Goal: Information Seeking & Learning: Learn about a topic

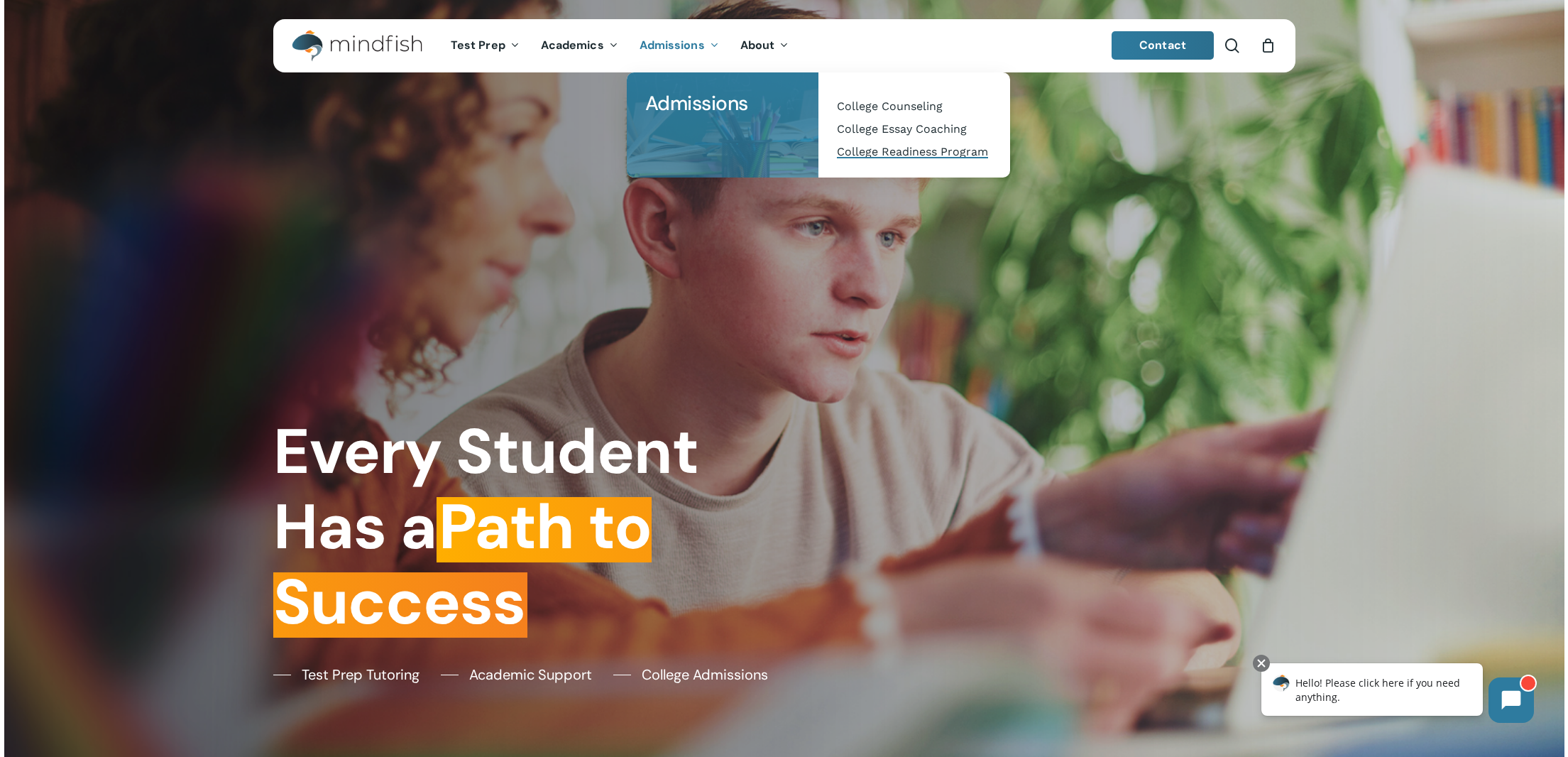
click at [864, 153] on span "College Readiness Program" at bounding box center [913, 151] width 151 height 13
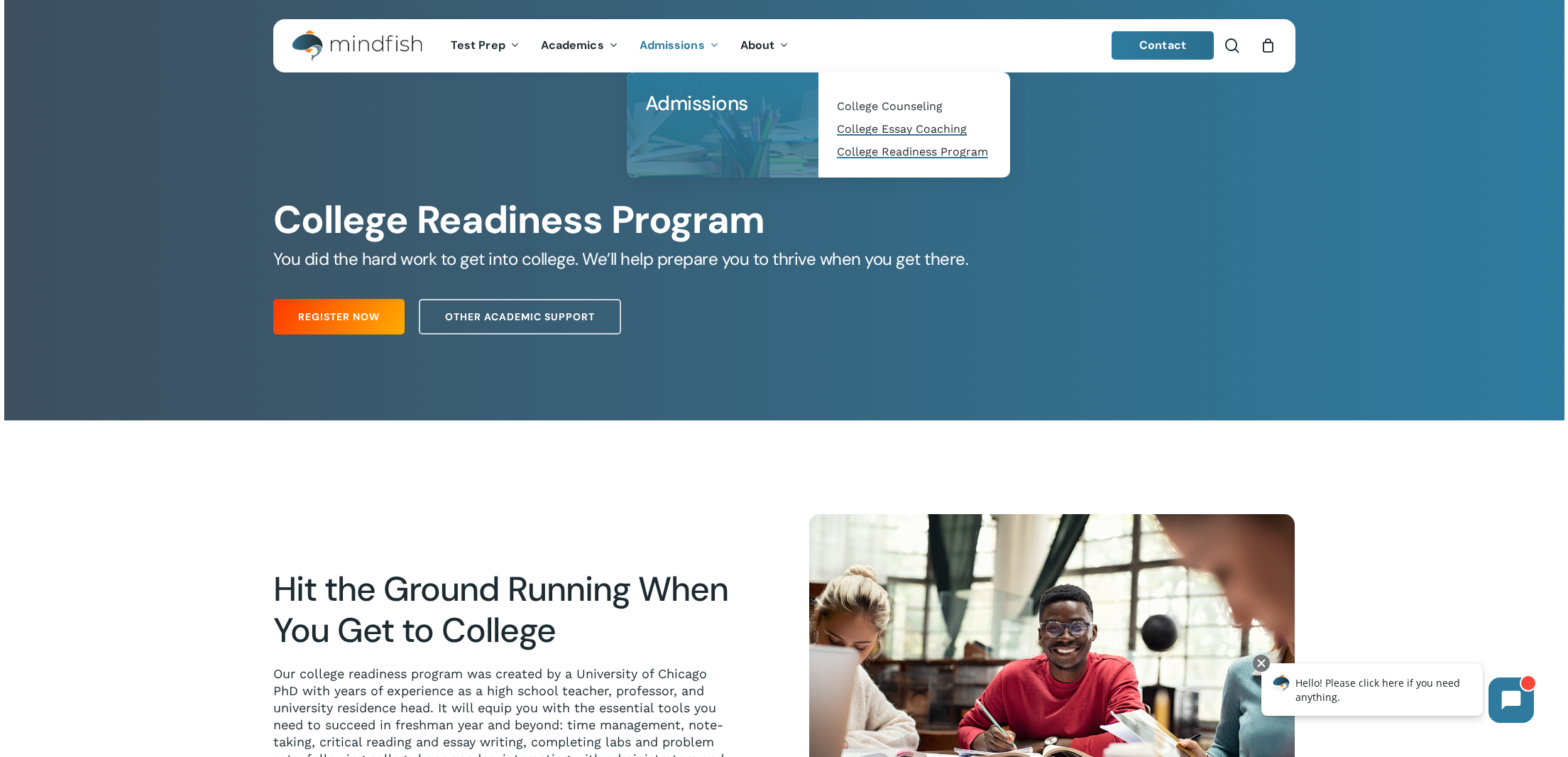
click at [855, 134] on span "College Essay Coaching" at bounding box center [902, 128] width 129 height 13
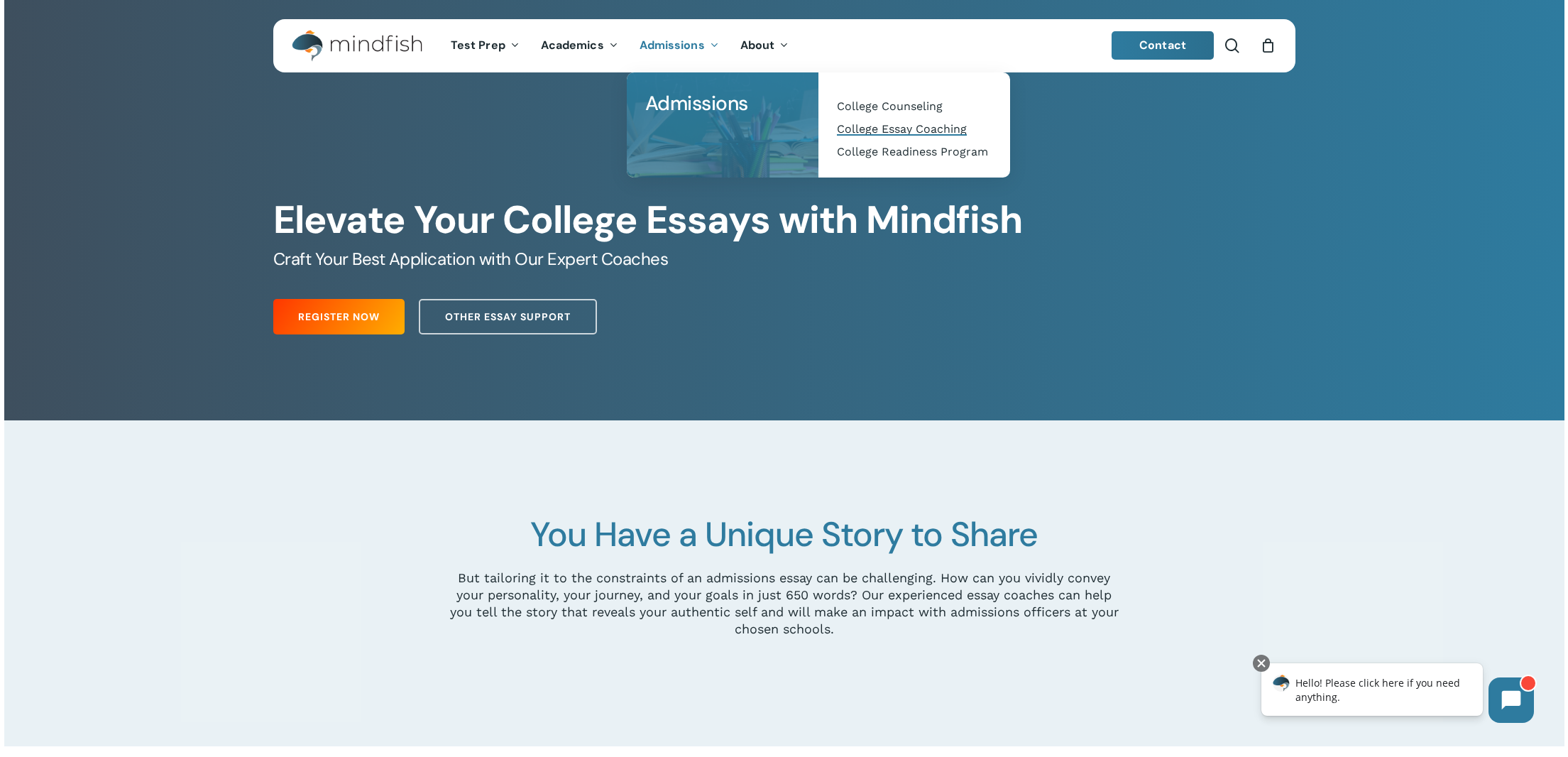
scroll to position [1, 0]
click at [892, 108] on span "College Counseling" at bounding box center [890, 105] width 106 height 13
